Goal: Information Seeking & Learning: Learn about a topic

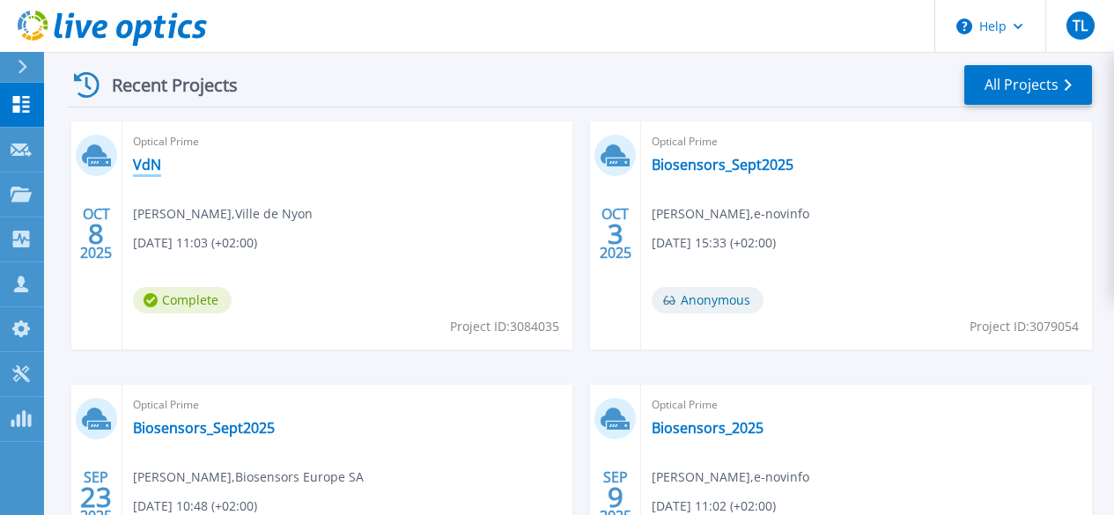
scroll to position [496, 0]
click at [143, 176] on div "Optical Prime VdN [PERSON_NAME] , Ville de Nyon [DATE] 11:03 (+02:00) Complete …" at bounding box center [347, 236] width 451 height 228
click at [143, 168] on link "VdN" at bounding box center [147, 166] width 28 height 18
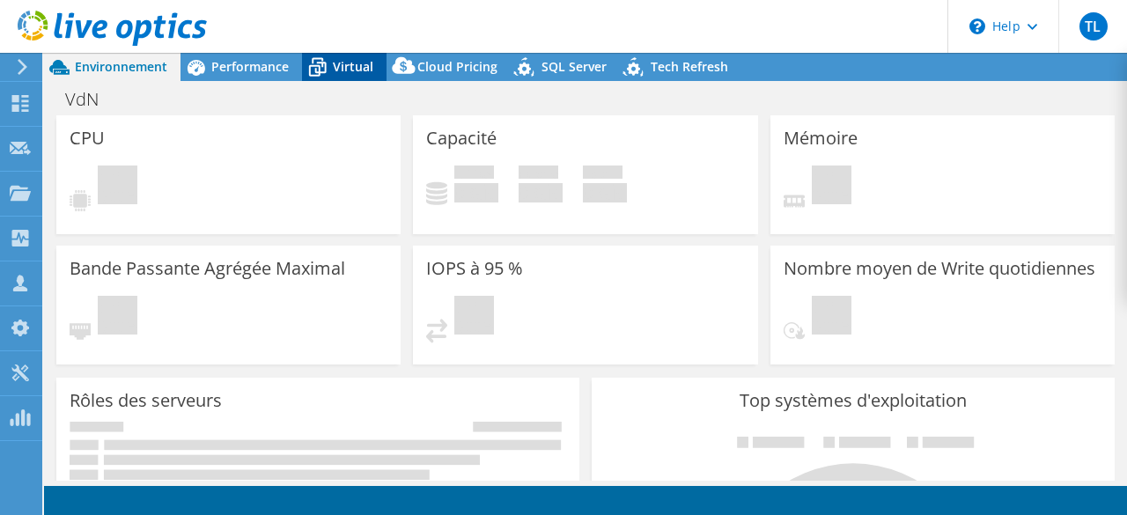
select select "USD"
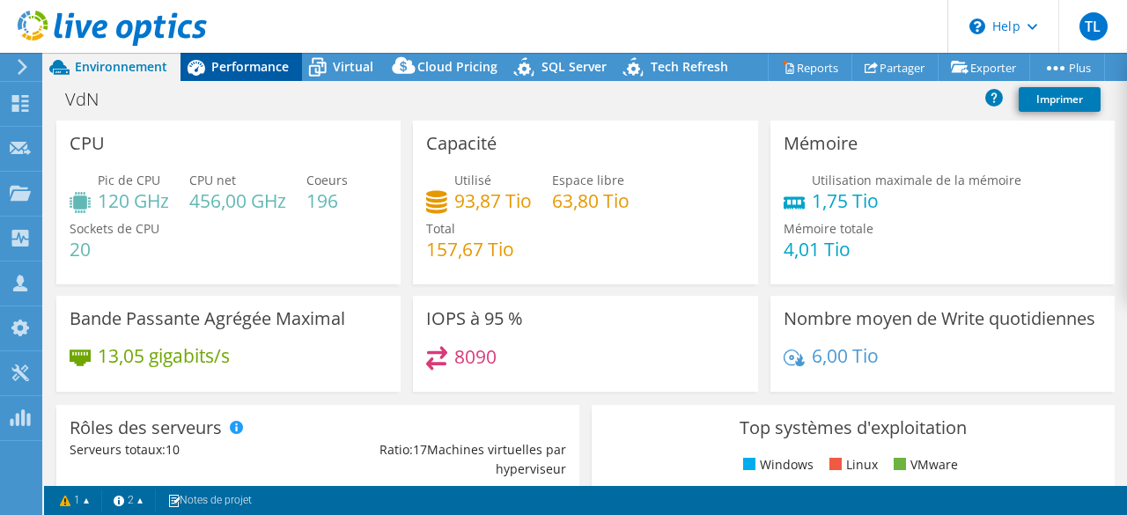
click at [227, 55] on div "Performance" at bounding box center [242, 67] width 122 height 28
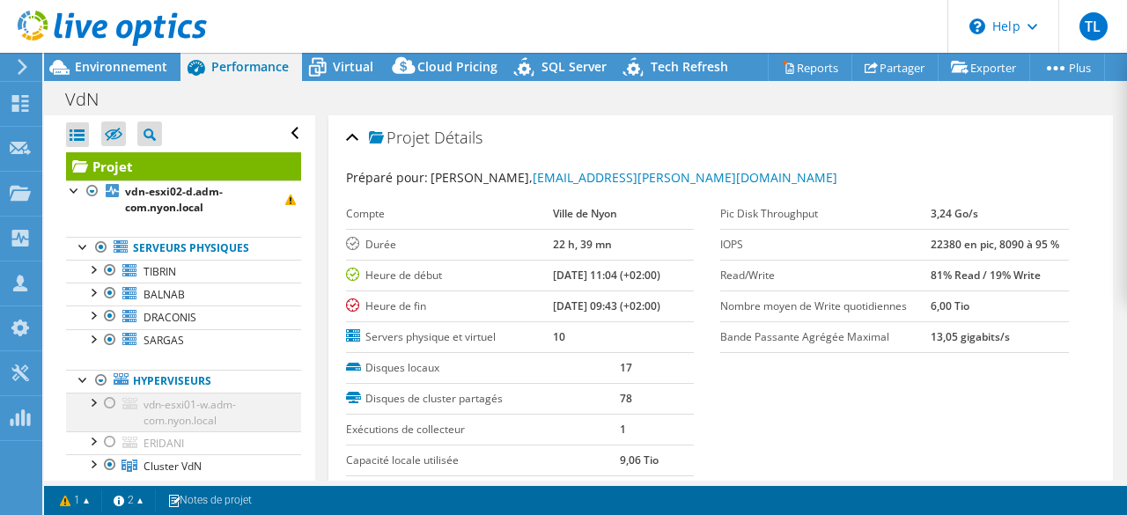
click at [110, 403] on div at bounding box center [110, 403] width 18 height 21
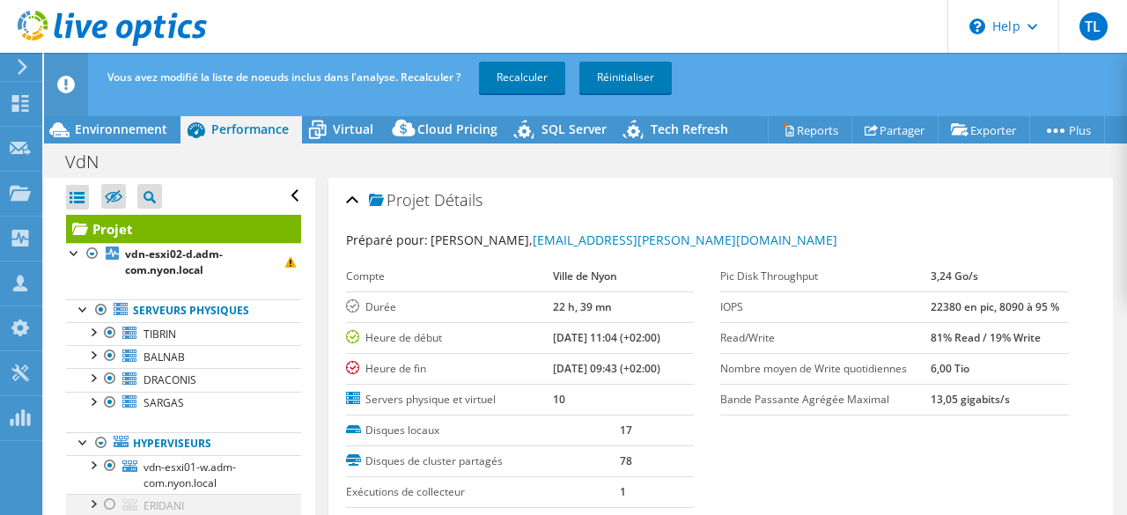
click at [112, 504] on div at bounding box center [110, 504] width 18 height 21
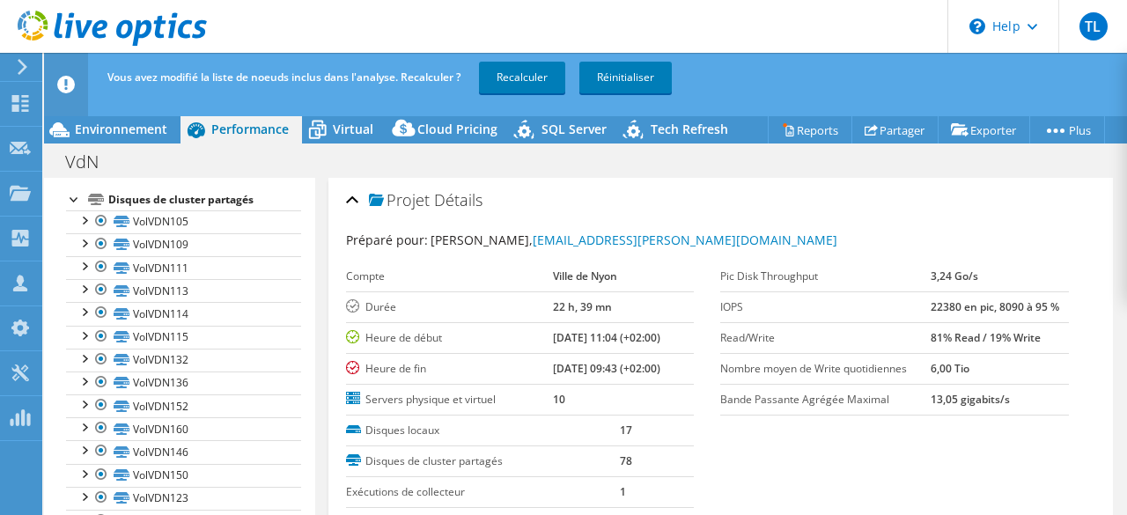
scroll to position [395, 0]
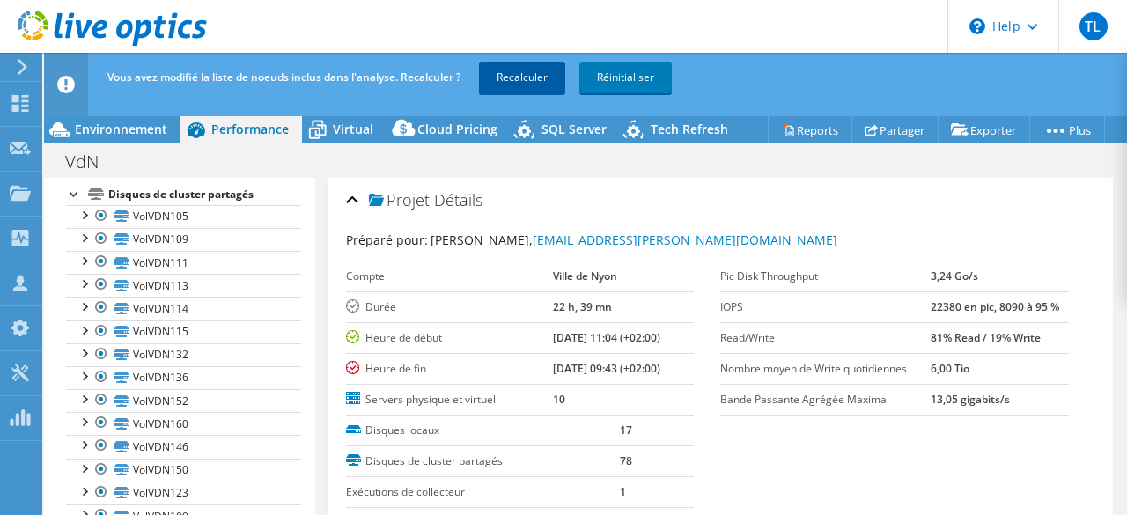
click at [510, 84] on link "Recalculer" at bounding box center [522, 78] width 86 height 32
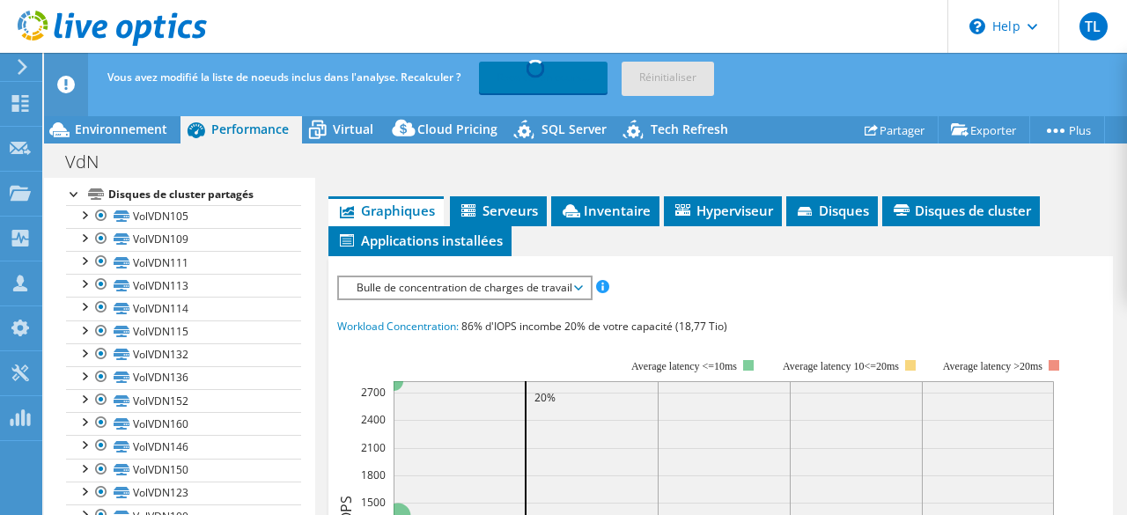
scroll to position [451, 0]
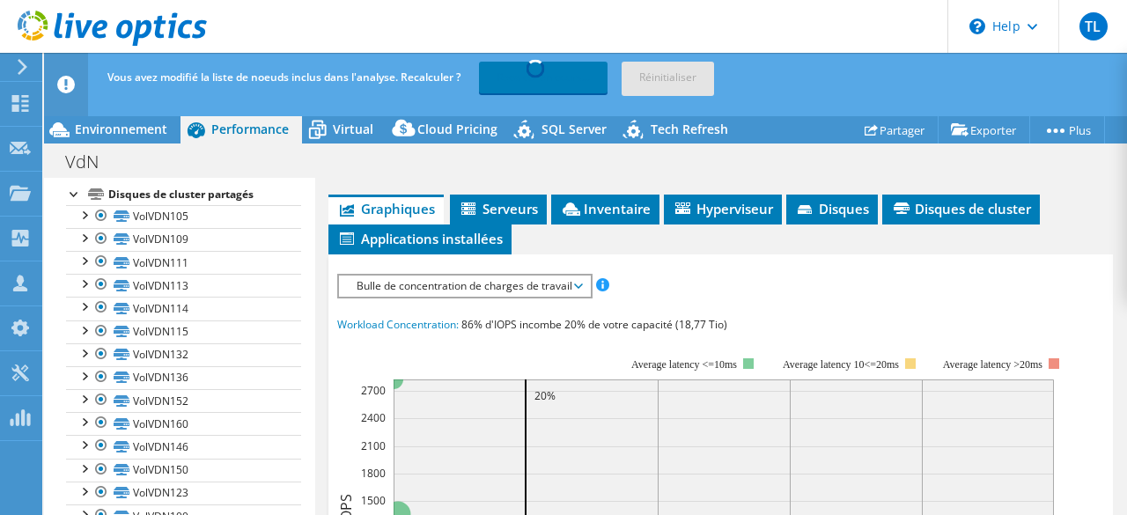
click at [578, 279] on span "Bulle de concentration de charges de travail" at bounding box center [464, 286] width 233 height 21
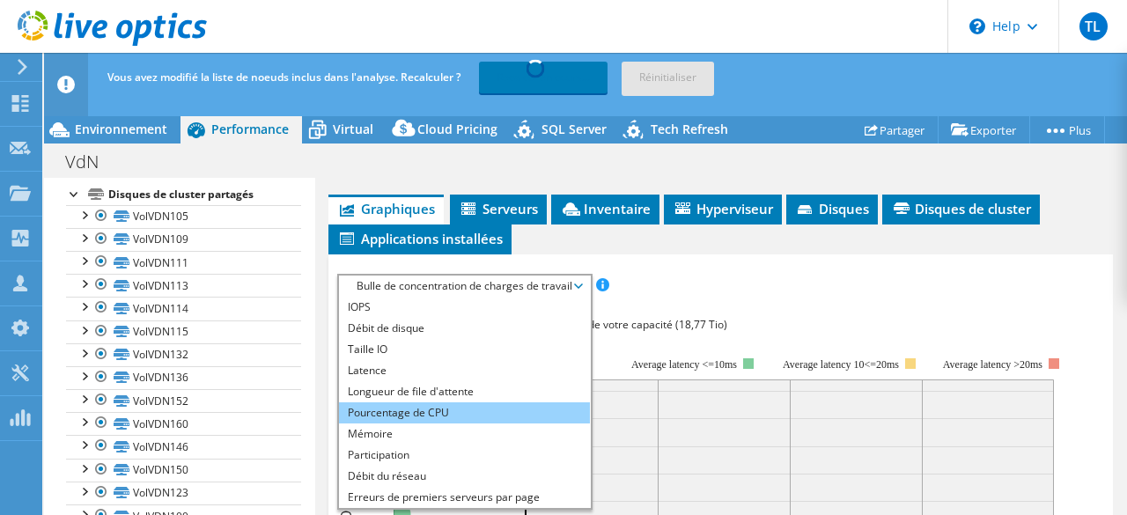
scroll to position [63, 0]
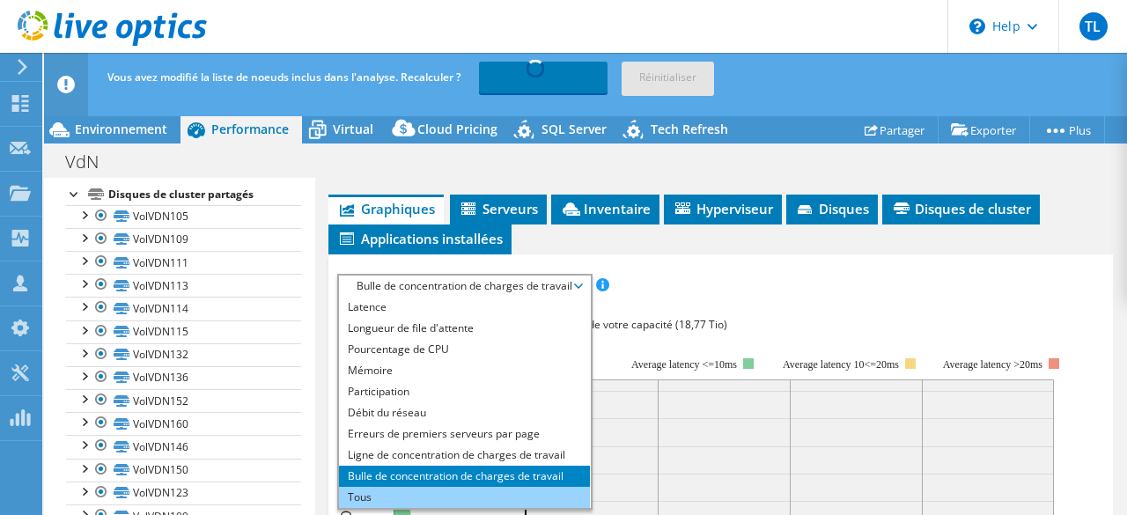
click at [471, 493] on li "Tous" at bounding box center [464, 497] width 251 height 21
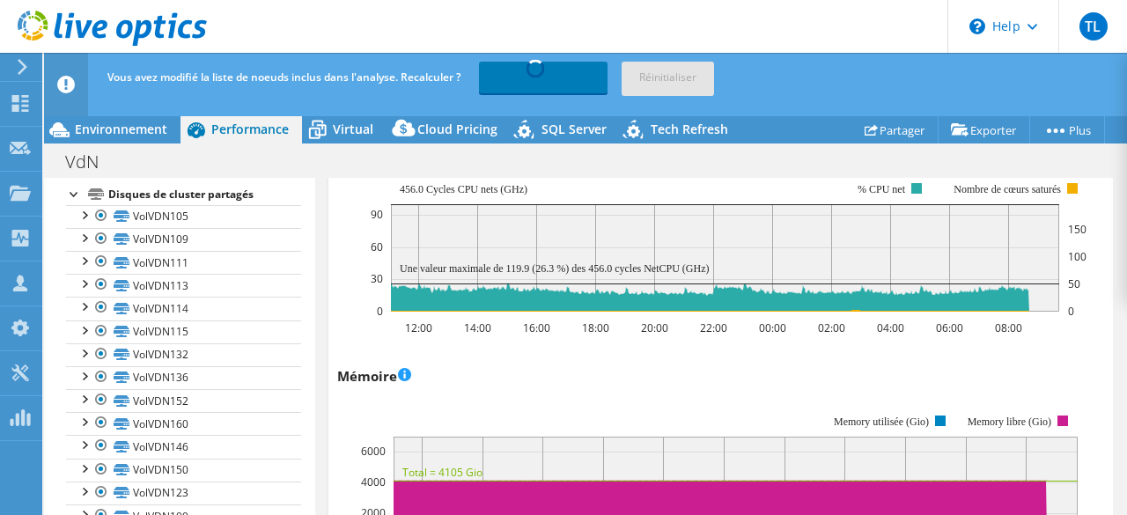
scroll to position [1781, 0]
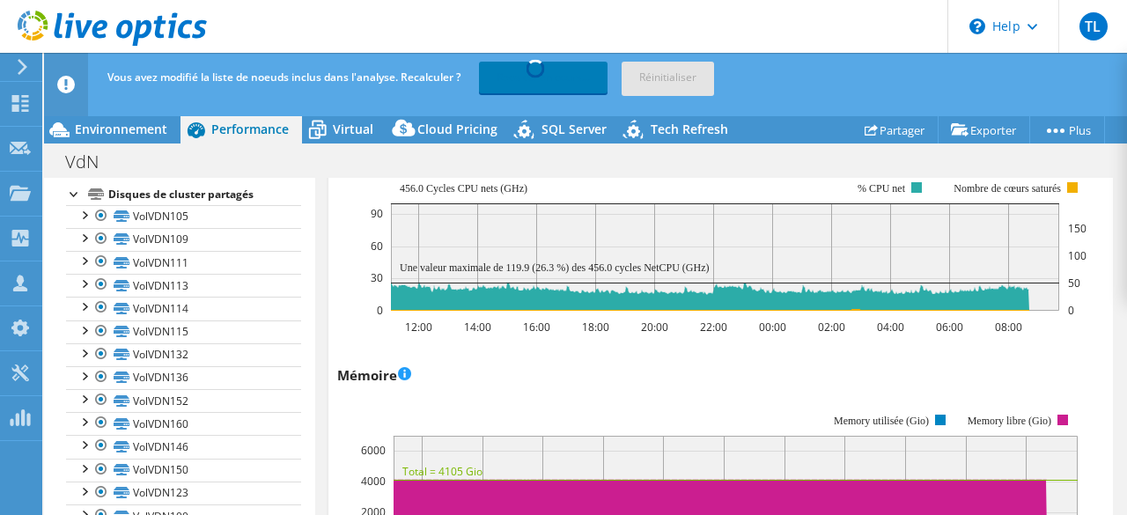
click at [72, 190] on div at bounding box center [75, 193] width 18 height 18
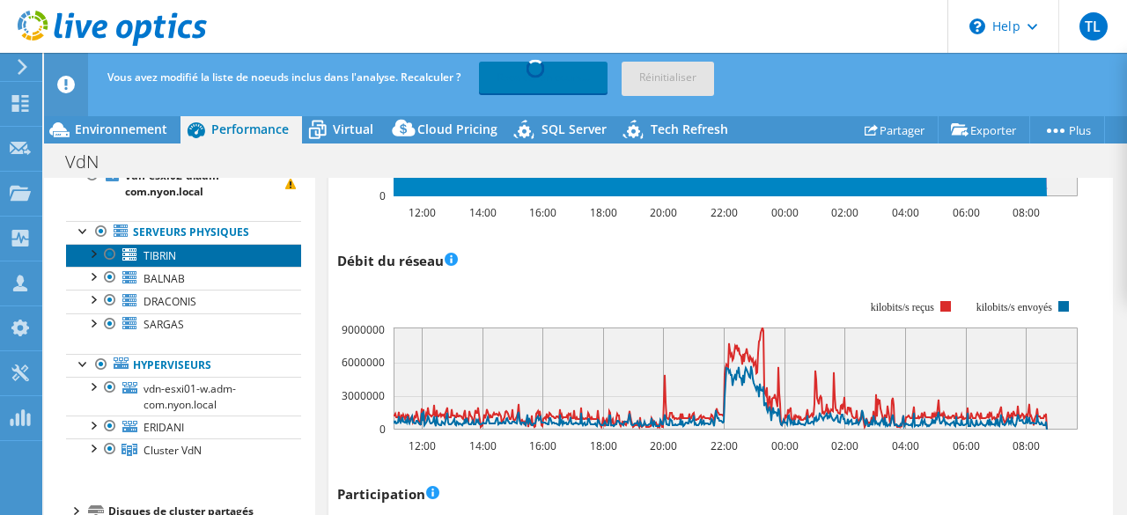
scroll to position [2126, 0]
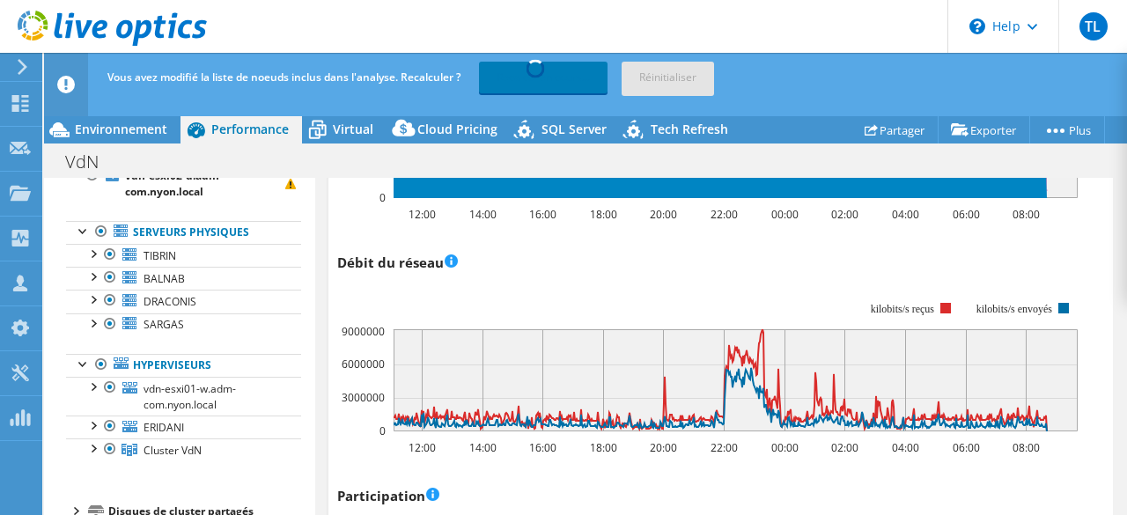
drag, startPoint x: 366, startPoint y: 332, endPoint x: 643, endPoint y: 527, distance: 338.9
click at [643, 514] on html "TL Membre de l'équipe [PERSON_NAME] [PERSON_NAME][EMAIL_ADDRESS][DOMAIN_NAME] e…" at bounding box center [563, 257] width 1127 height 515
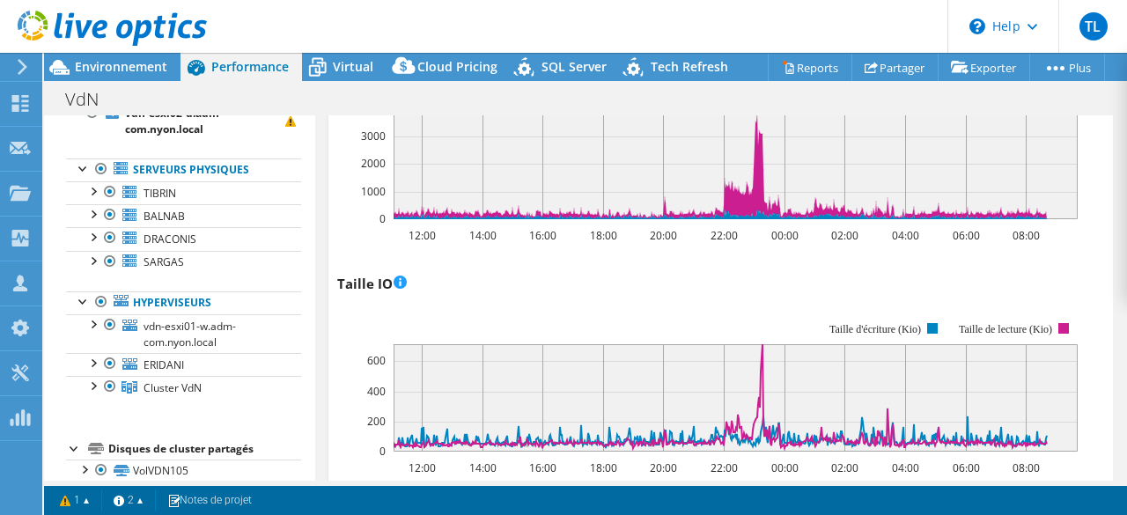
scroll to position [266, 0]
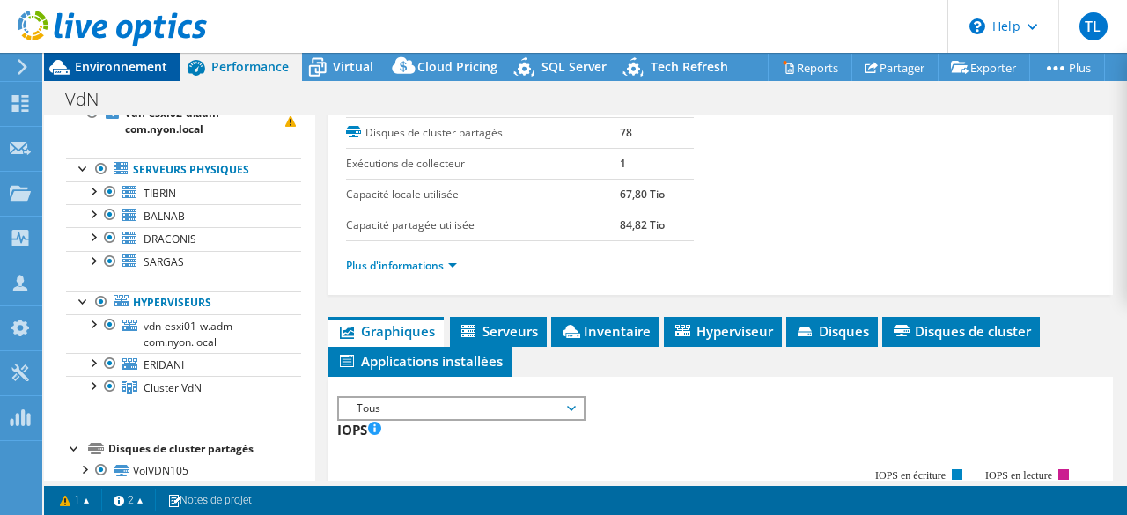
click at [115, 65] on span "Environnement" at bounding box center [121, 66] width 92 height 17
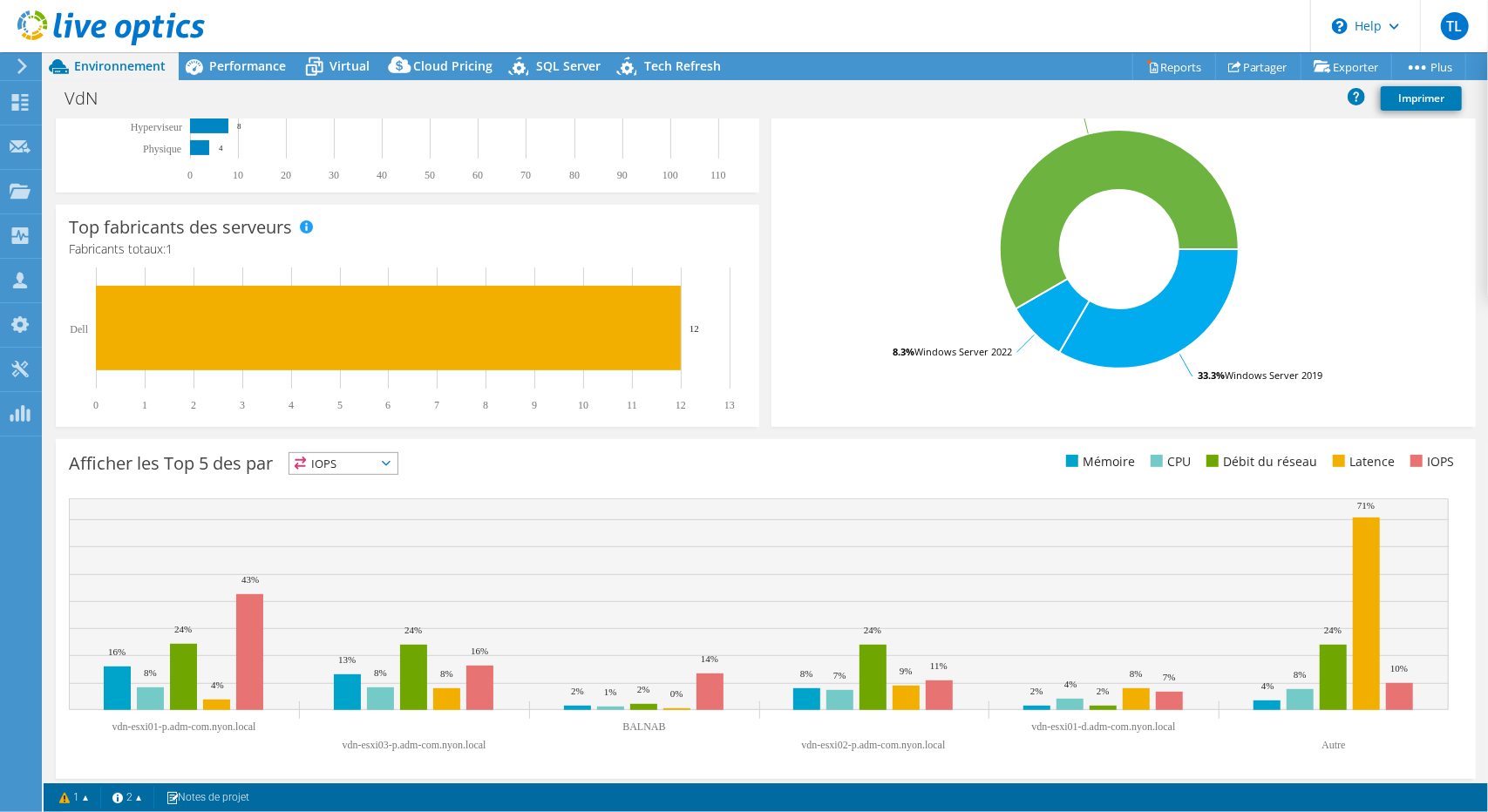
scroll to position [62, 0]
